Goal: Task Accomplishment & Management: Use online tool/utility

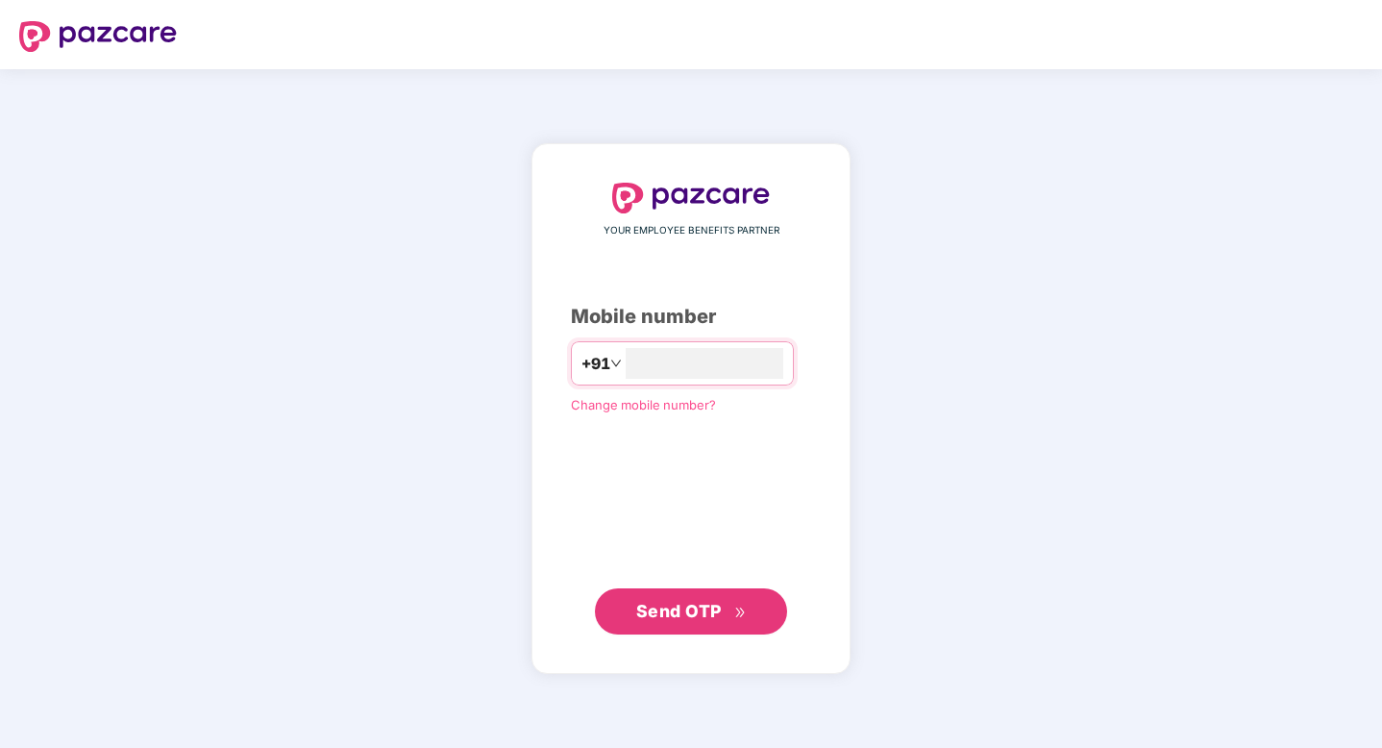
type input "**********"
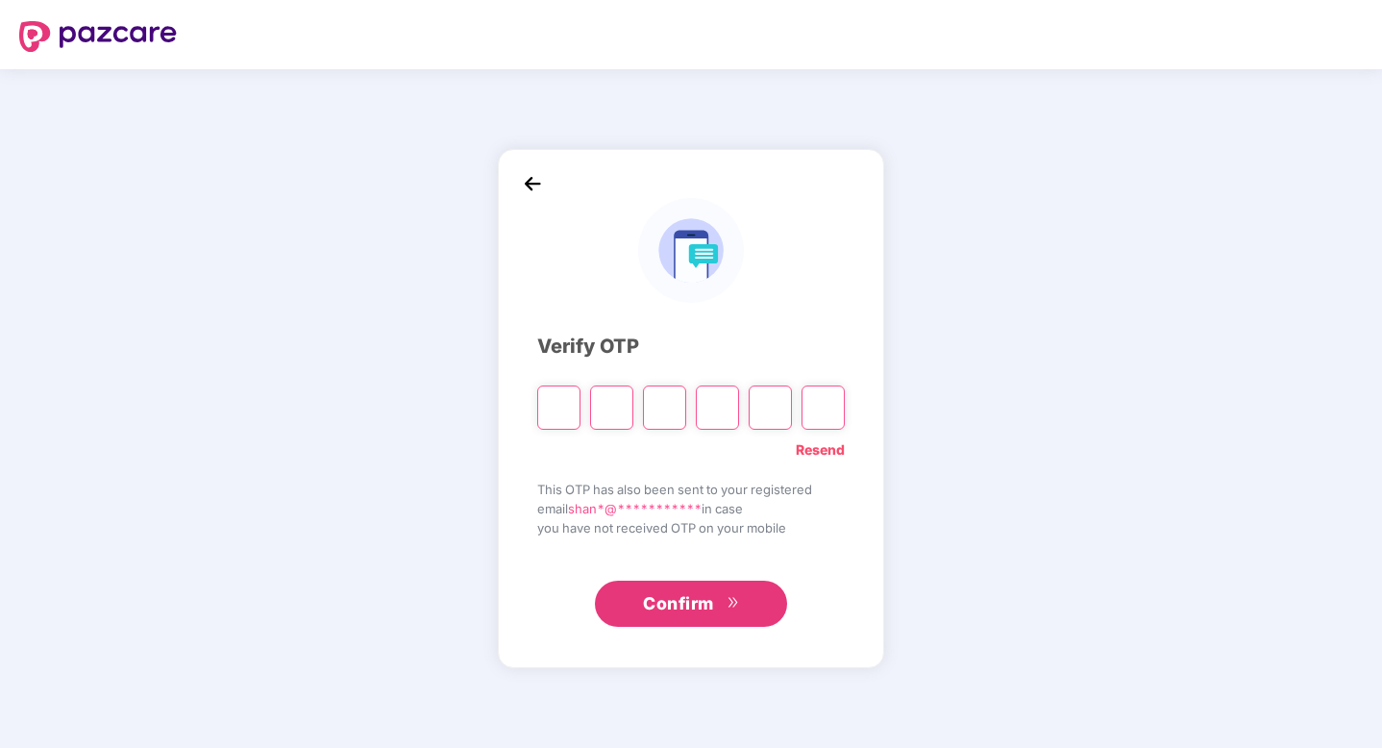
type input "*"
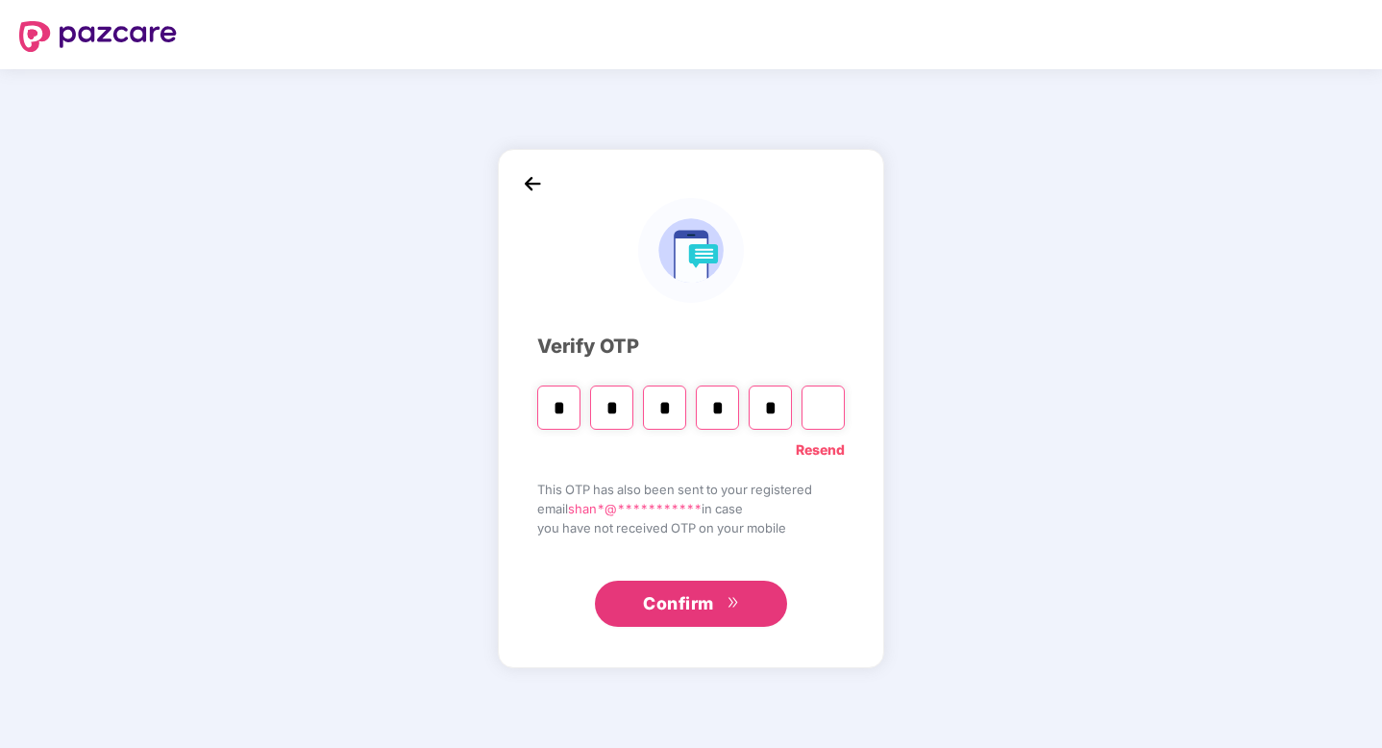
type input "*"
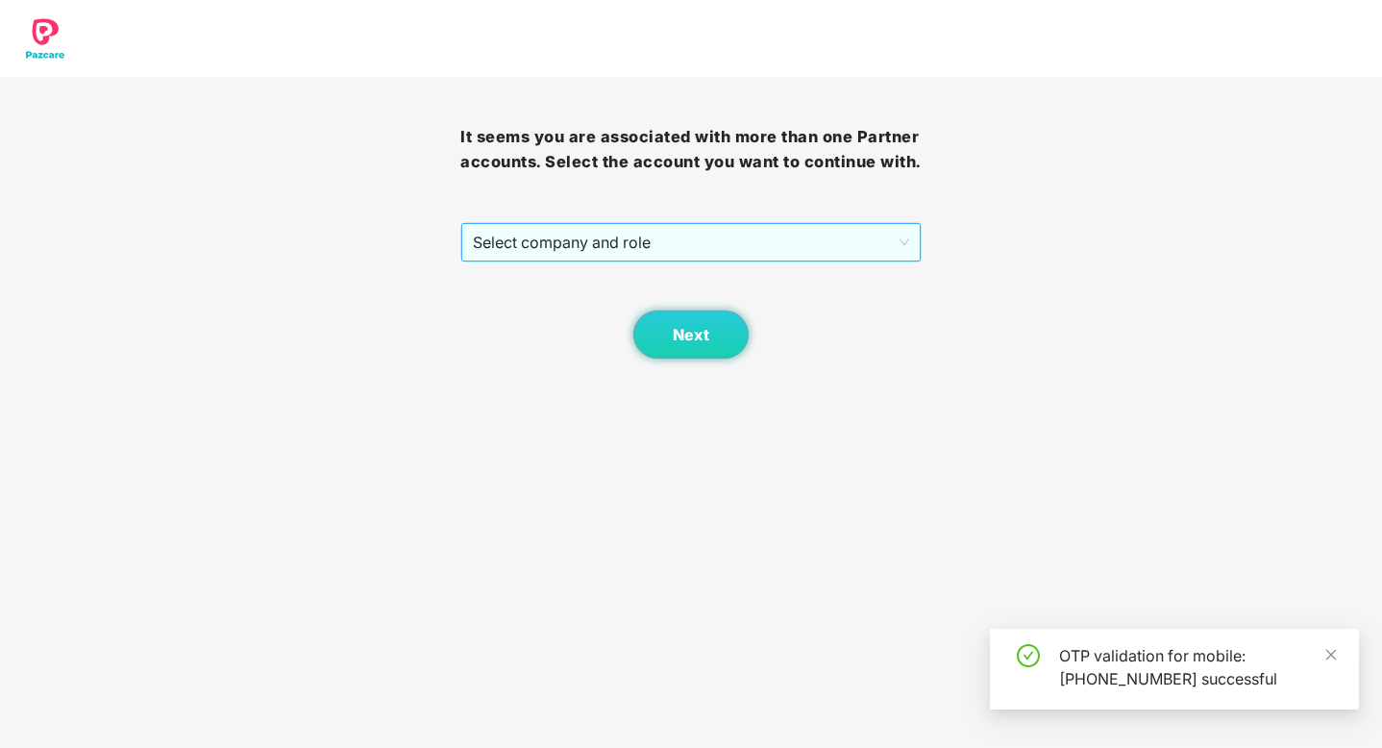
click at [677, 260] on span "Select company and role" at bounding box center [690, 242] width 435 height 37
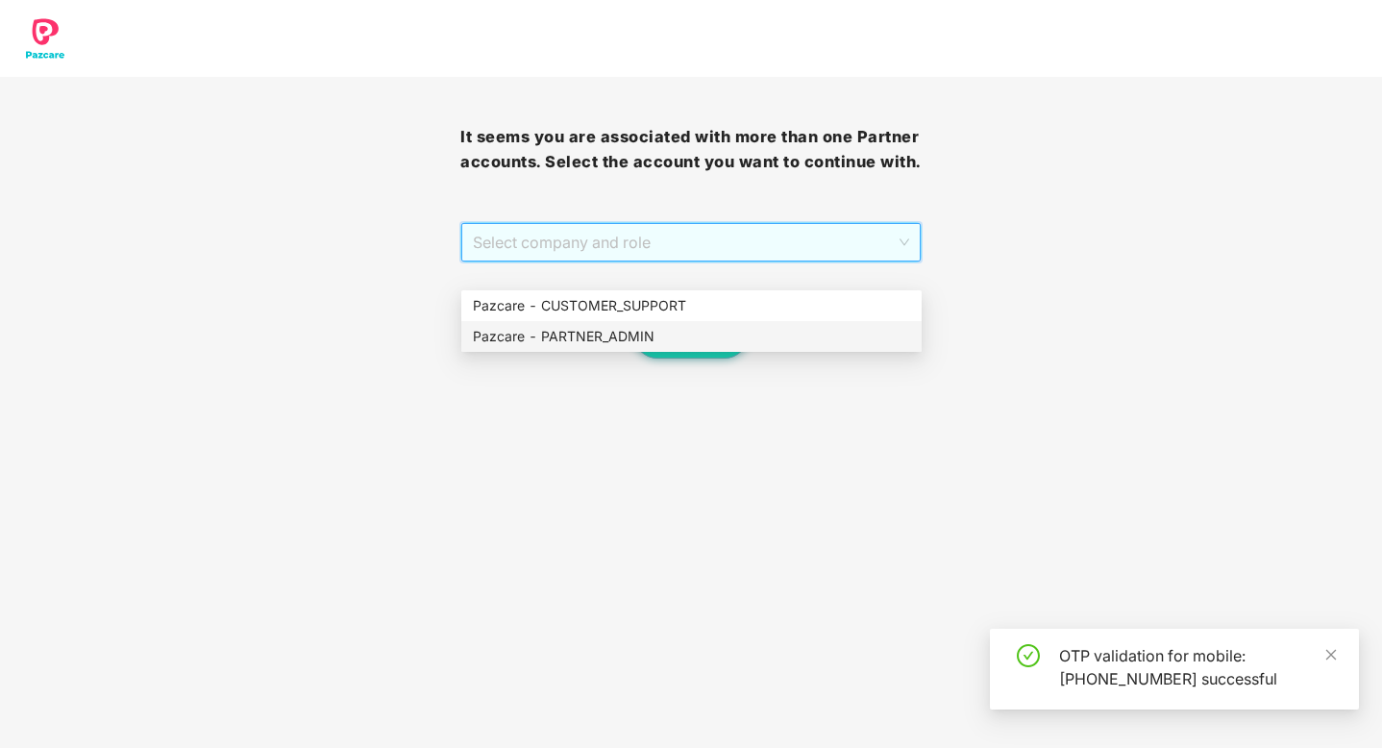
click at [674, 339] on div "Pazcare - PARTNER_ADMIN" at bounding box center [691, 336] width 437 height 21
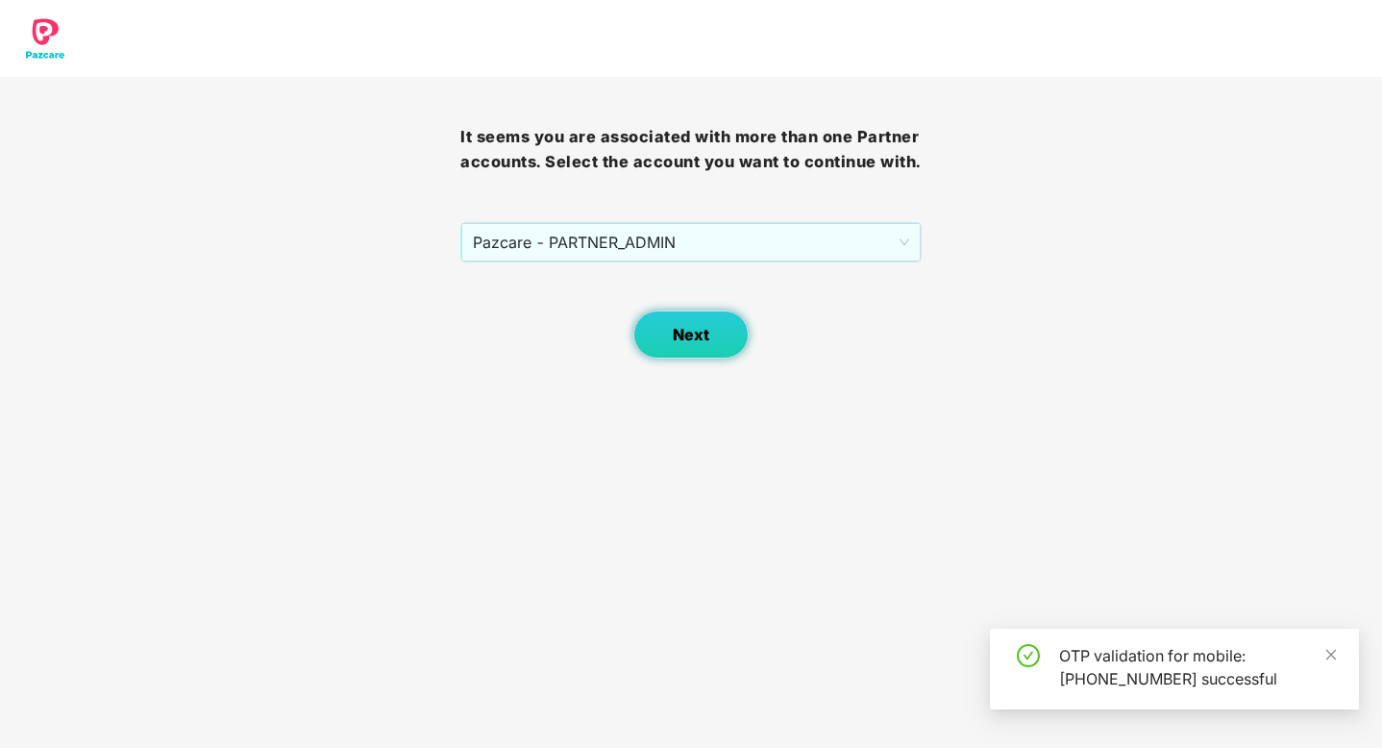
click at [679, 358] on button "Next" at bounding box center [690, 334] width 115 height 48
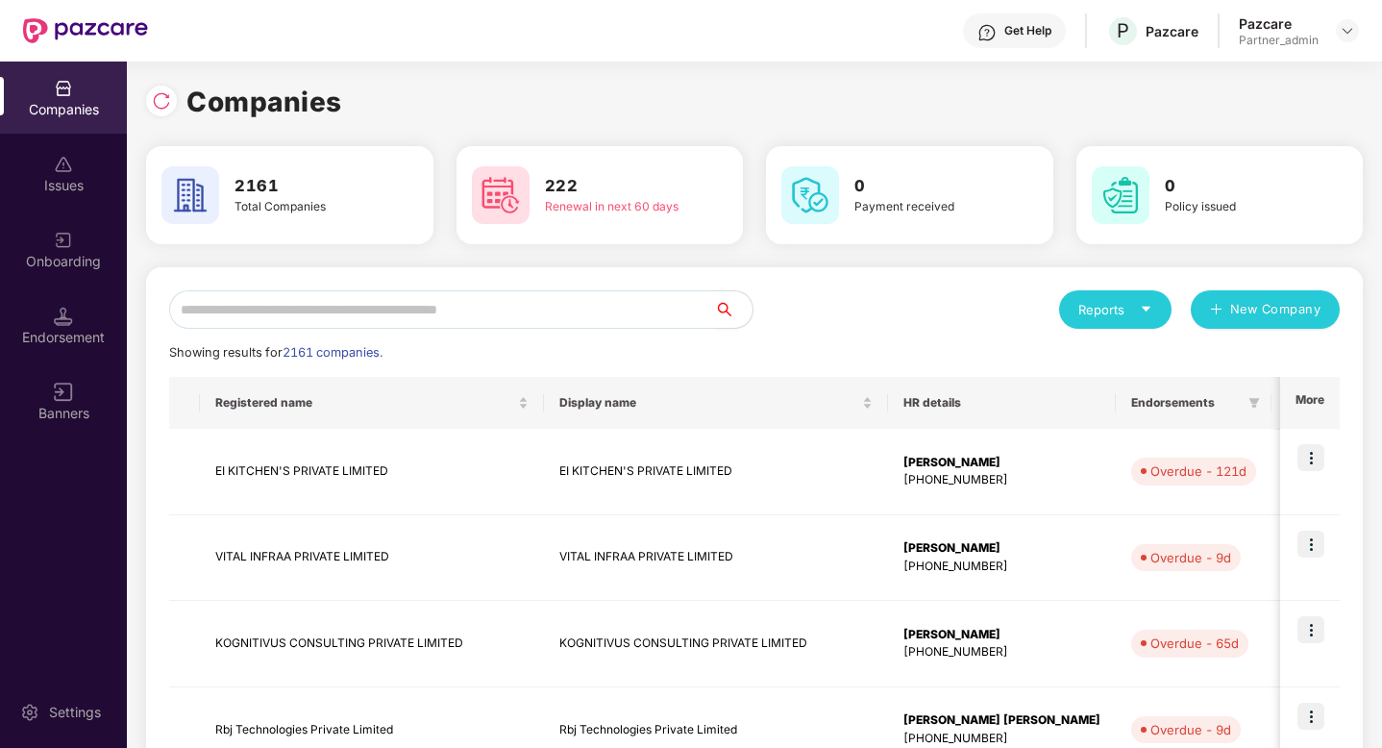
click at [577, 316] on input "text" at bounding box center [441, 309] width 545 height 38
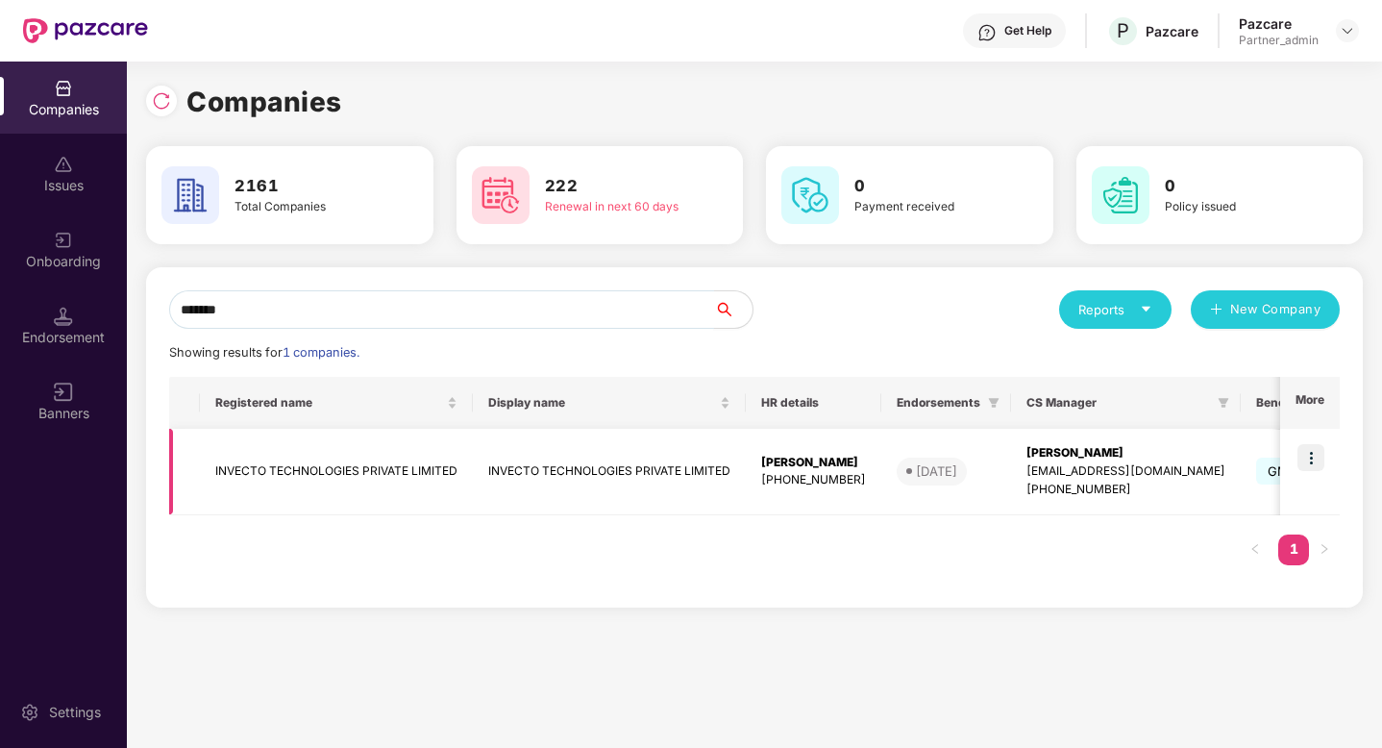
type input "*******"
click at [1311, 453] on img at bounding box center [1310, 457] width 27 height 27
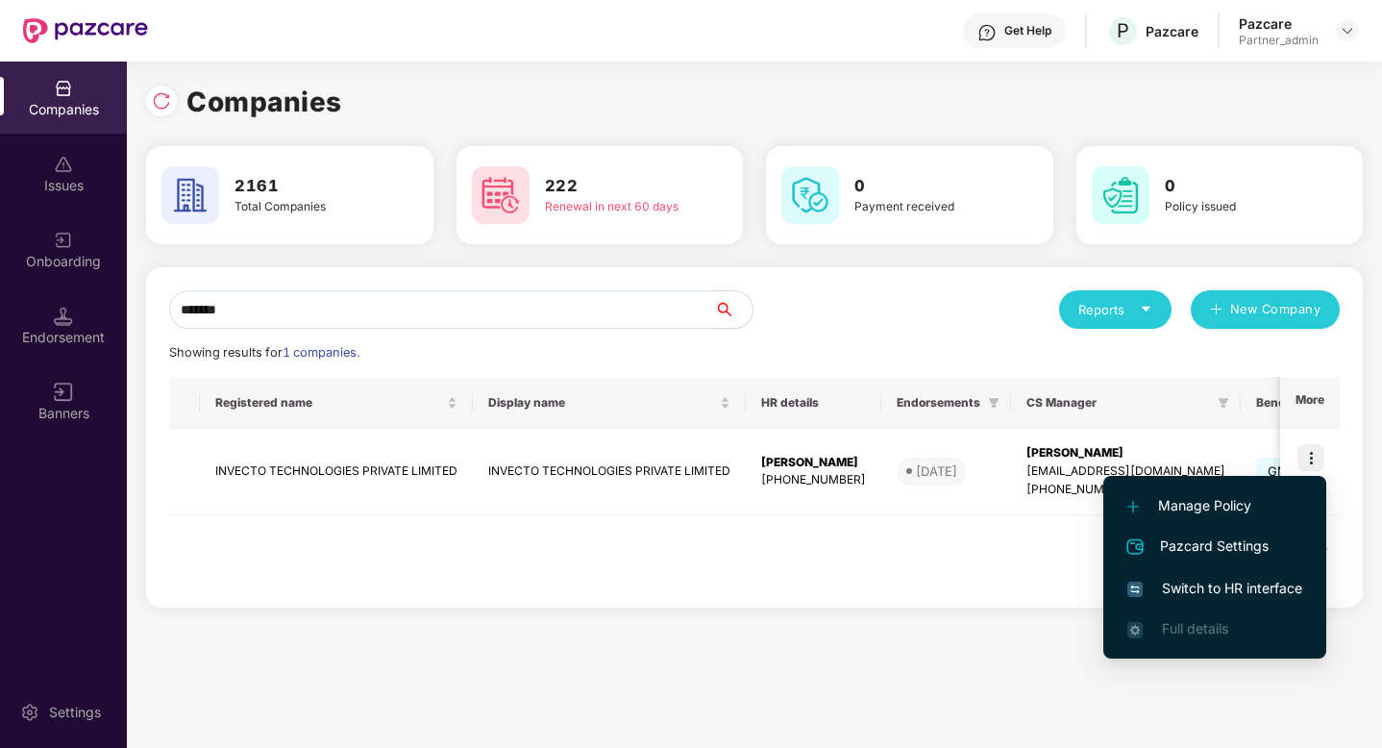
click at [1236, 579] on span "Switch to HR interface" at bounding box center [1214, 588] width 175 height 21
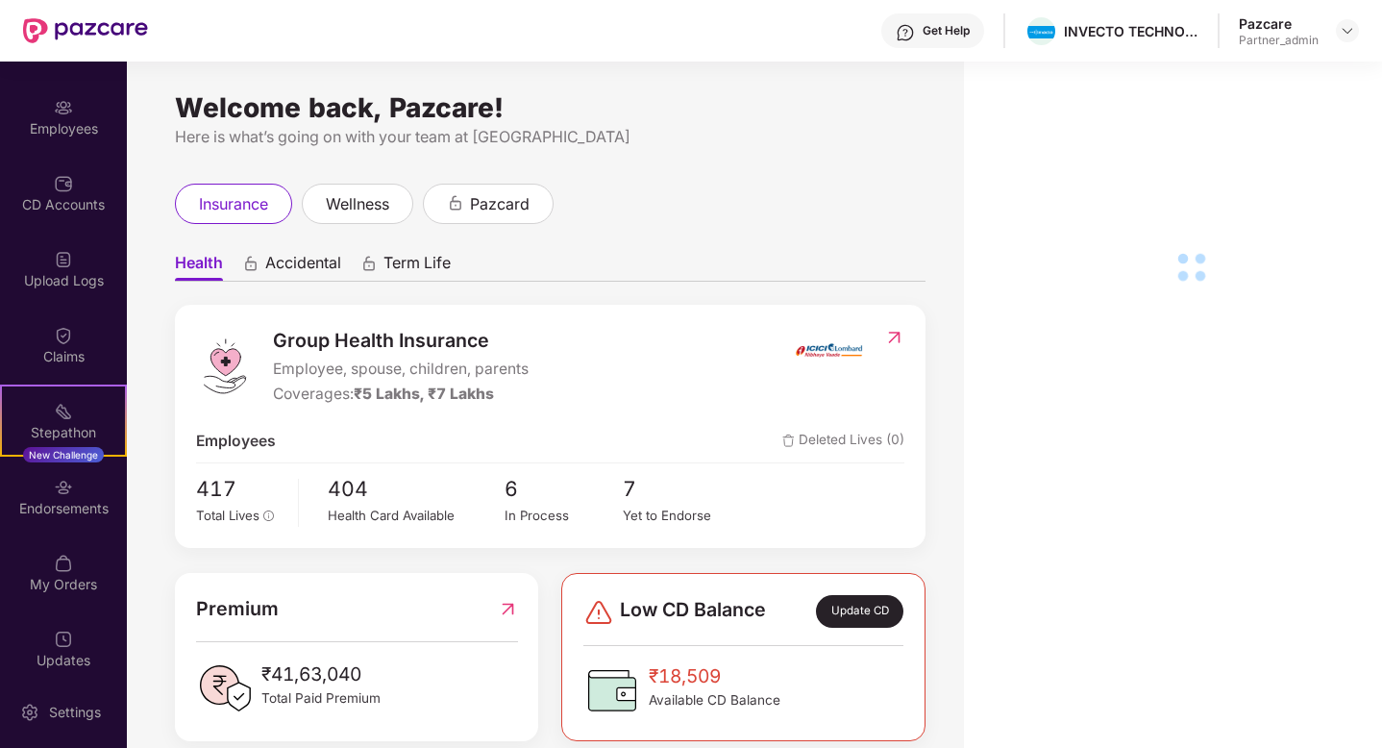
scroll to position [145, 0]
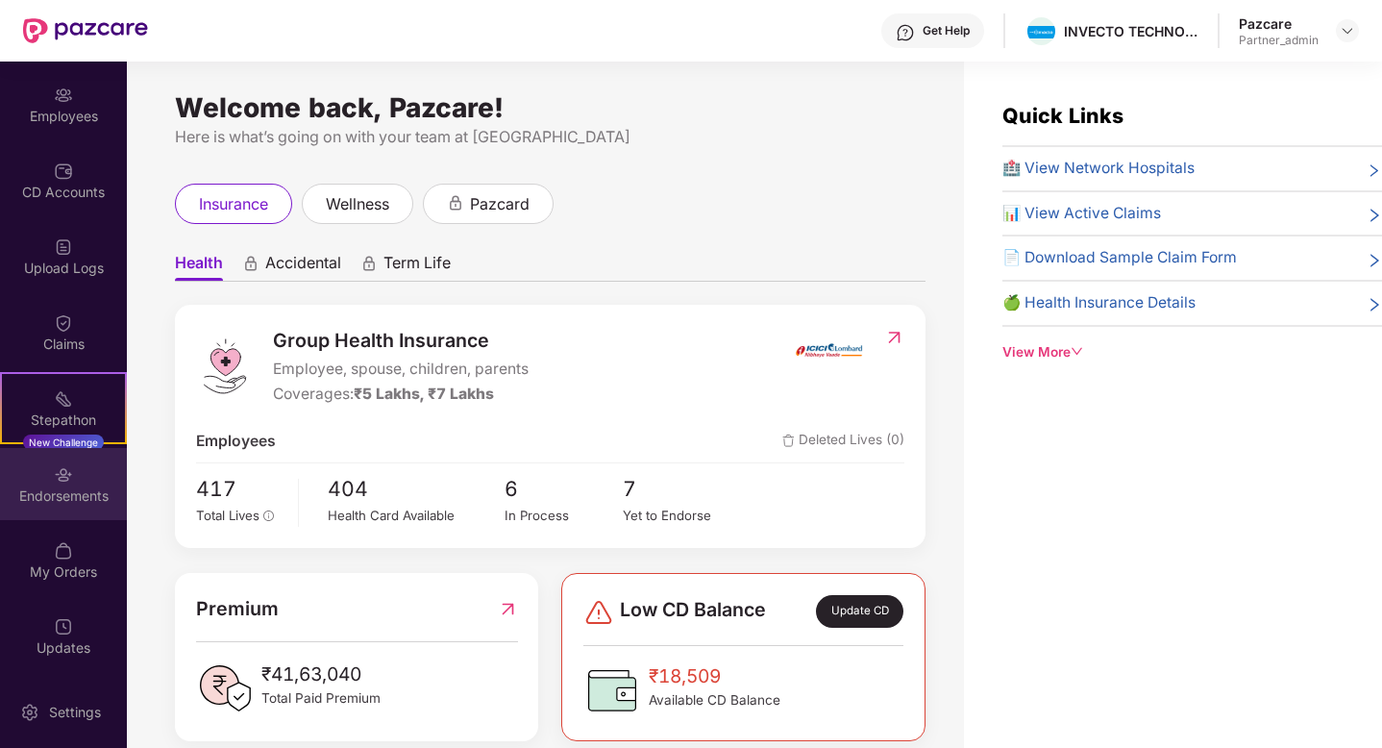
click at [64, 498] on div "Endorsements" at bounding box center [63, 495] width 127 height 19
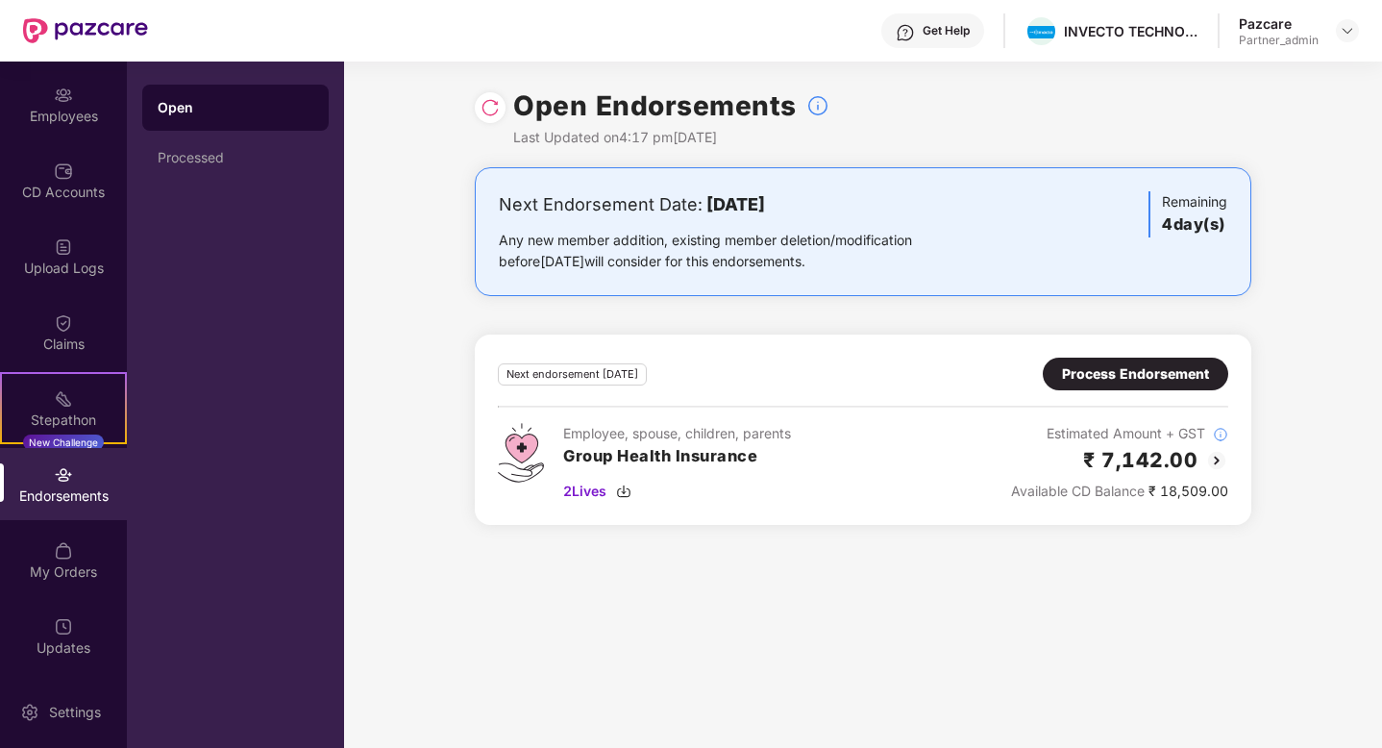
click at [1145, 365] on div "Process Endorsement" at bounding box center [1135, 373] width 147 height 21
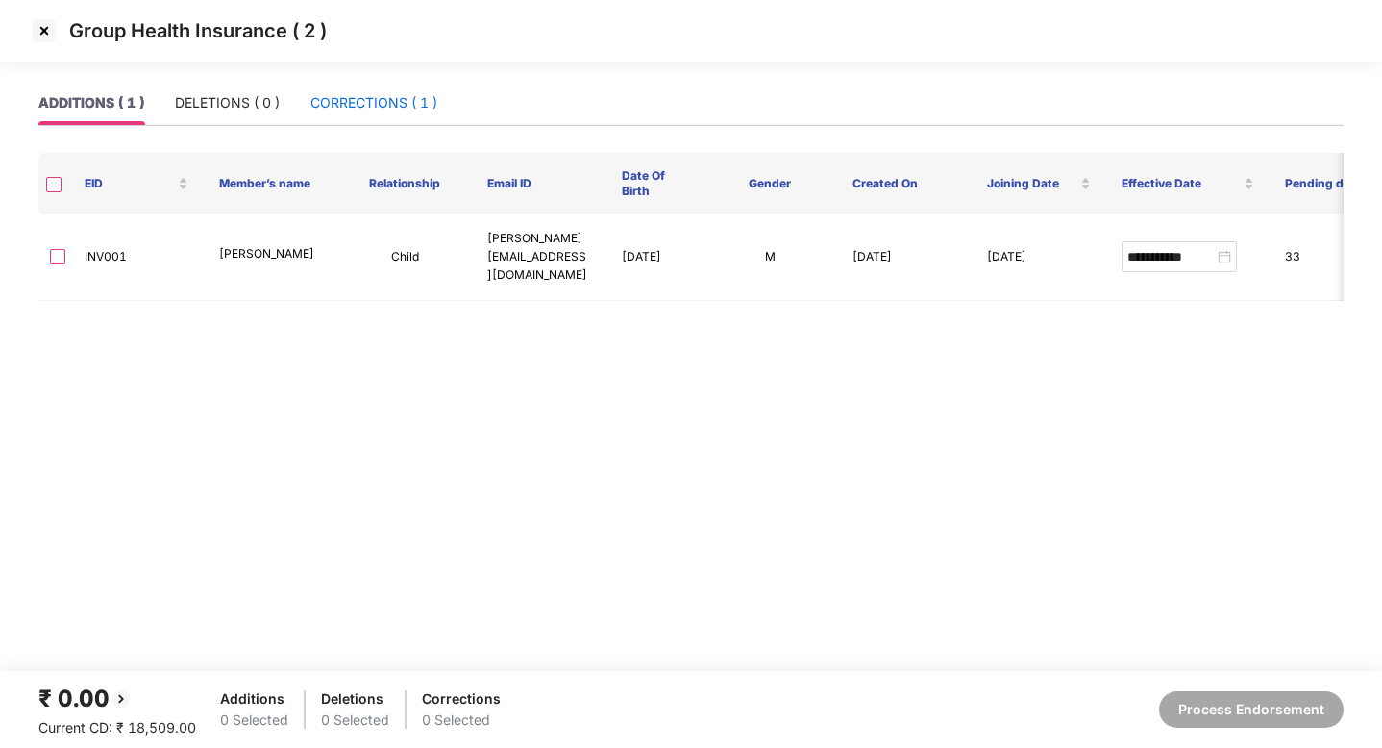
click at [357, 107] on div "CORRECTIONS ( 1 )" at bounding box center [373, 102] width 127 height 21
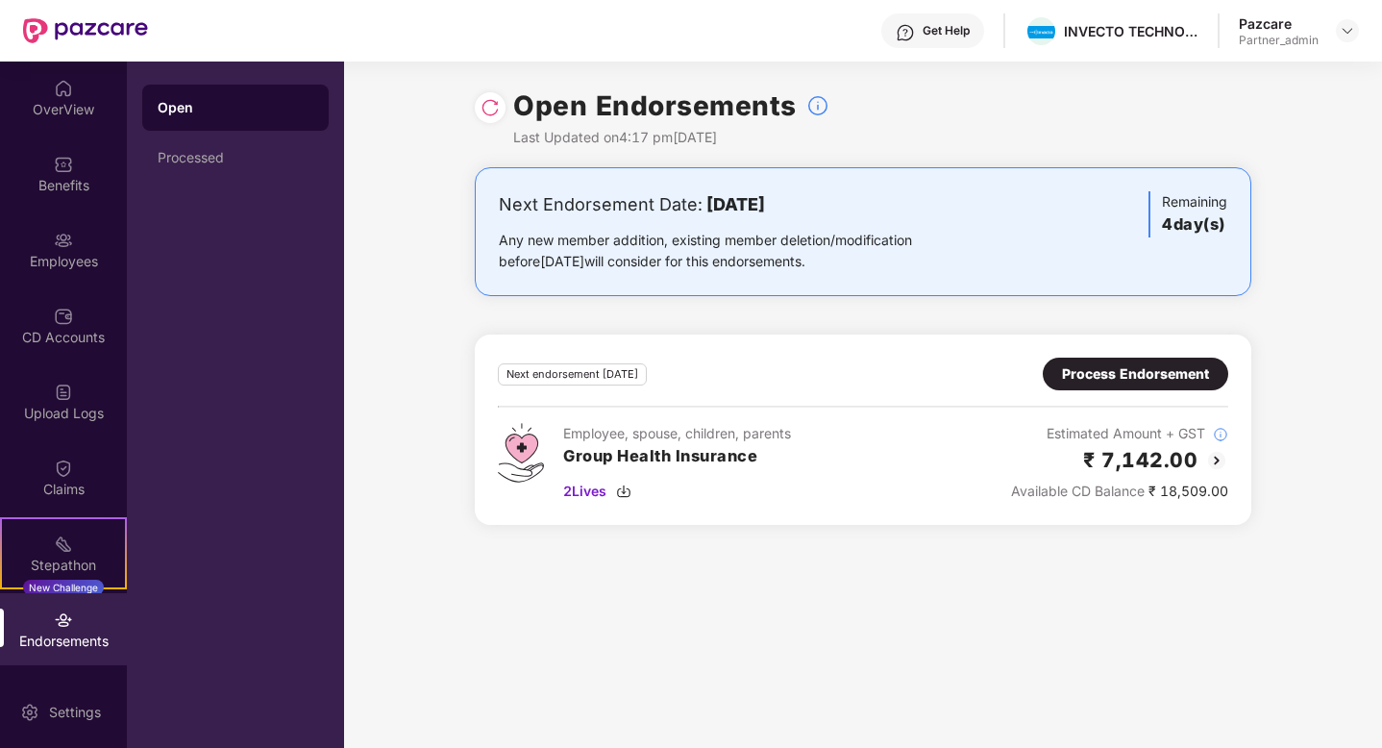
click at [490, 107] on img at bounding box center [490, 107] width 19 height 19
click at [1148, 383] on div "Process Endorsement" at bounding box center [1135, 373] width 147 height 21
click at [240, 157] on div "Processed" at bounding box center [236, 157] width 156 height 15
